Goal: Information Seeking & Learning: Find specific page/section

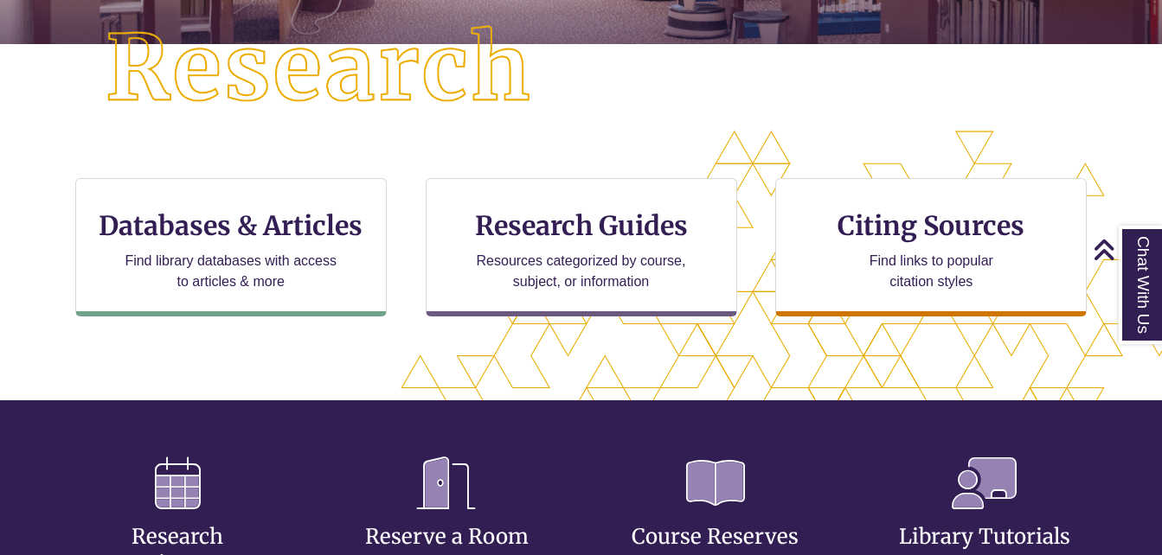
scroll to position [458, 0]
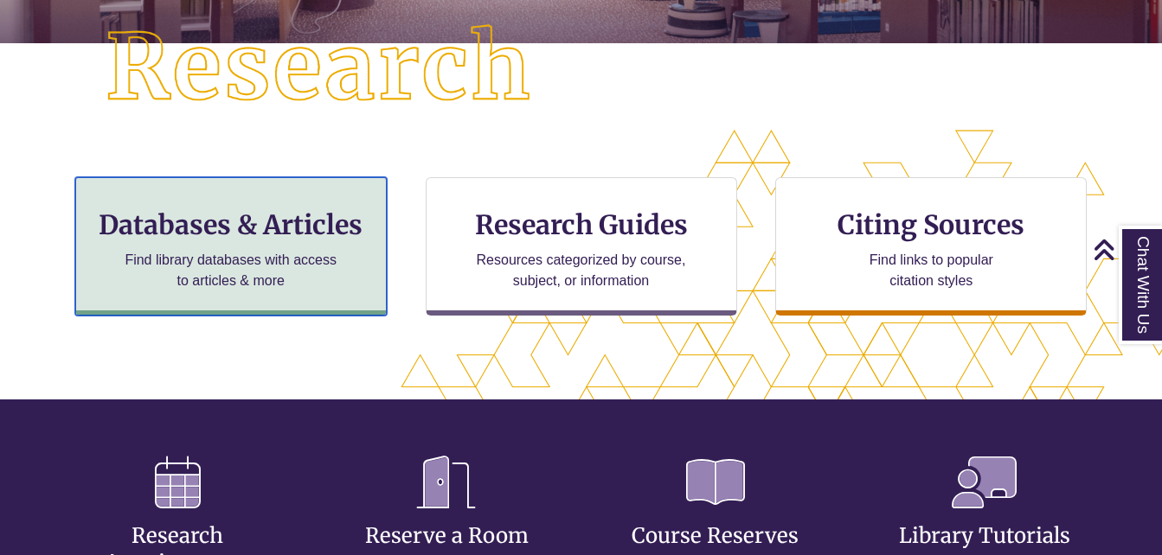
click at [279, 257] on p "Find library databases with access to articles & more" at bounding box center [231, 271] width 226 height 42
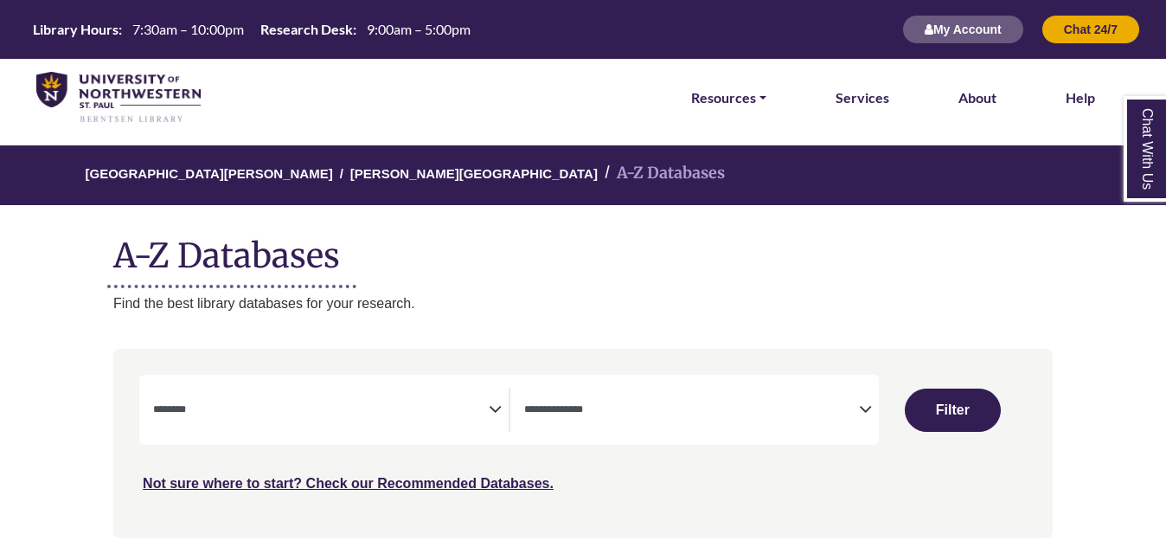
select select "Database Subject Filter"
select select "Database Types Filter"
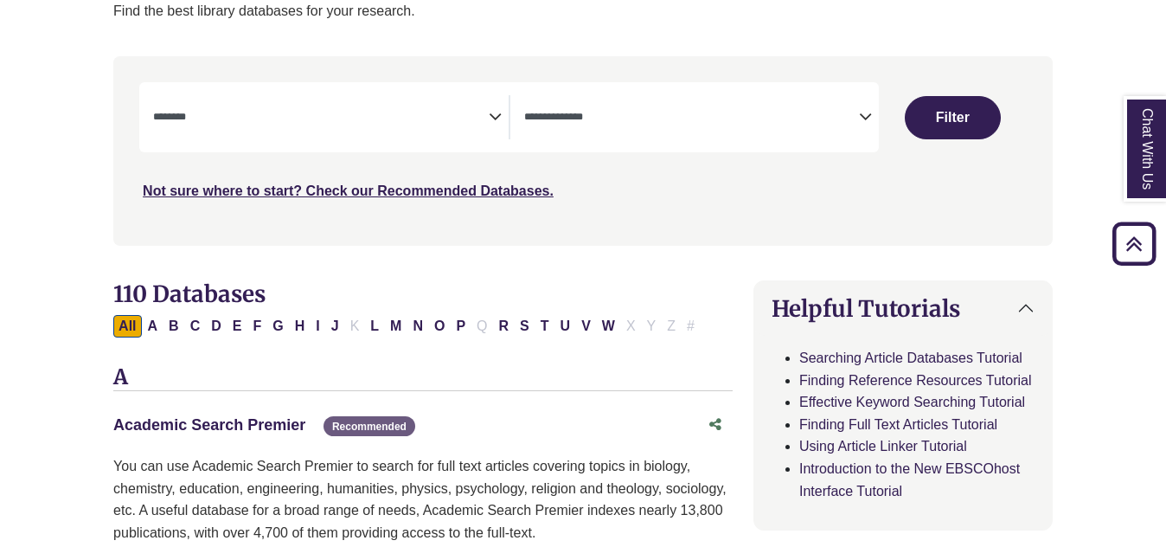
click at [244, 419] on link "Academic Search Premier This link opens in a new window" at bounding box center [209, 424] width 192 height 17
